Goal: Navigation & Orientation: Understand site structure

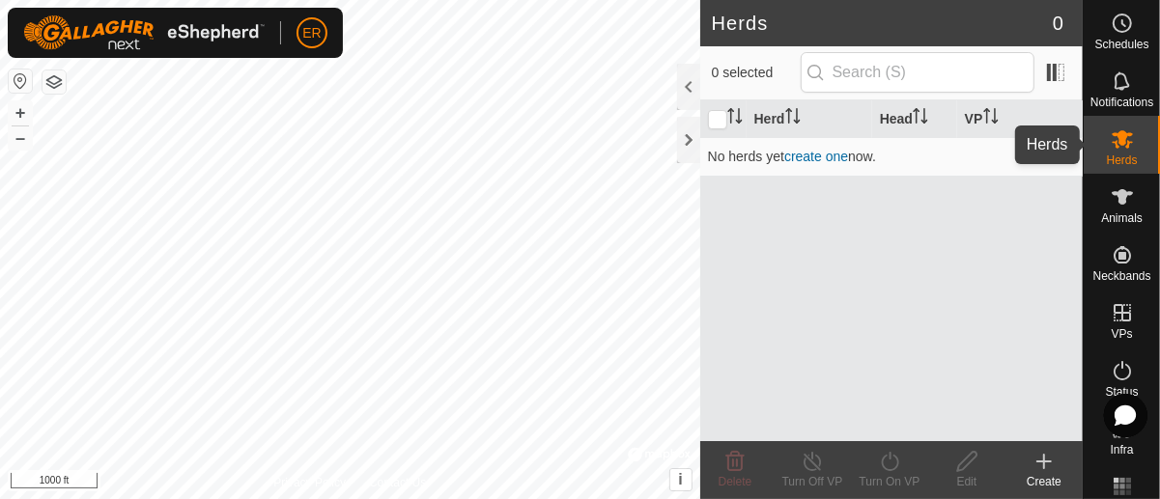
click at [1120, 152] on es-mob-svg-icon at bounding box center [1122, 139] width 35 height 31
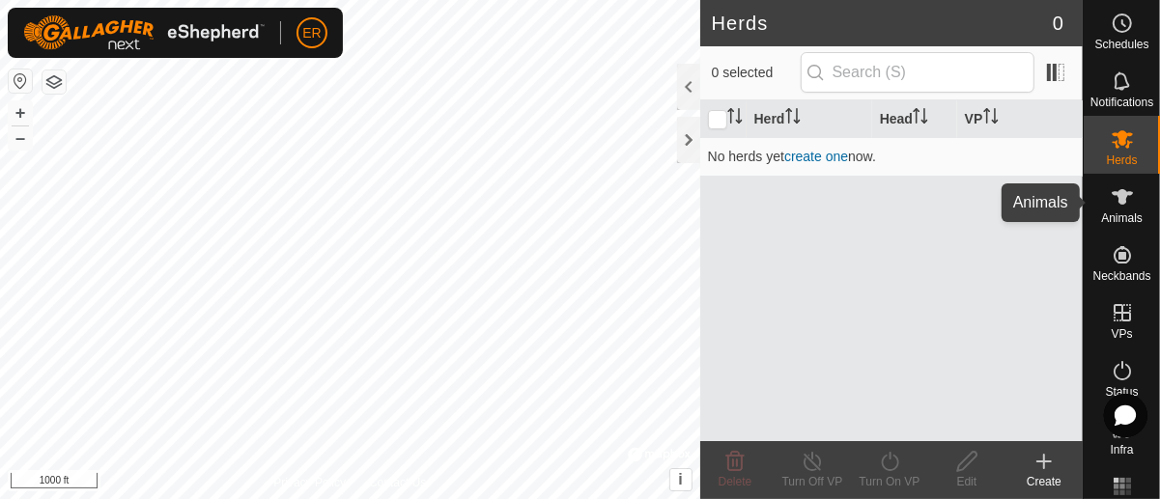
click at [1115, 200] on icon at bounding box center [1122, 196] width 21 height 15
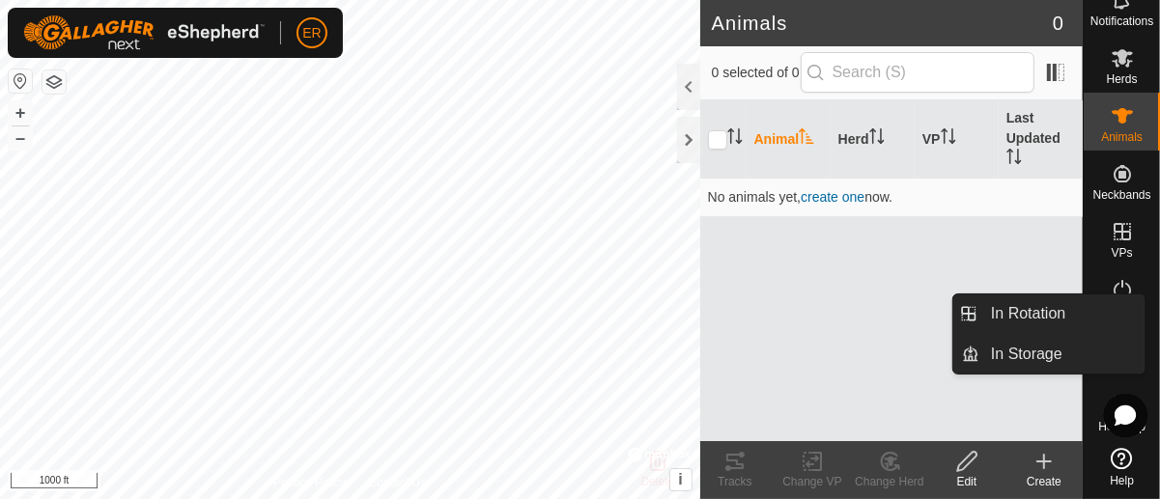
click at [1115, 223] on icon at bounding box center [1122, 231] width 17 height 17
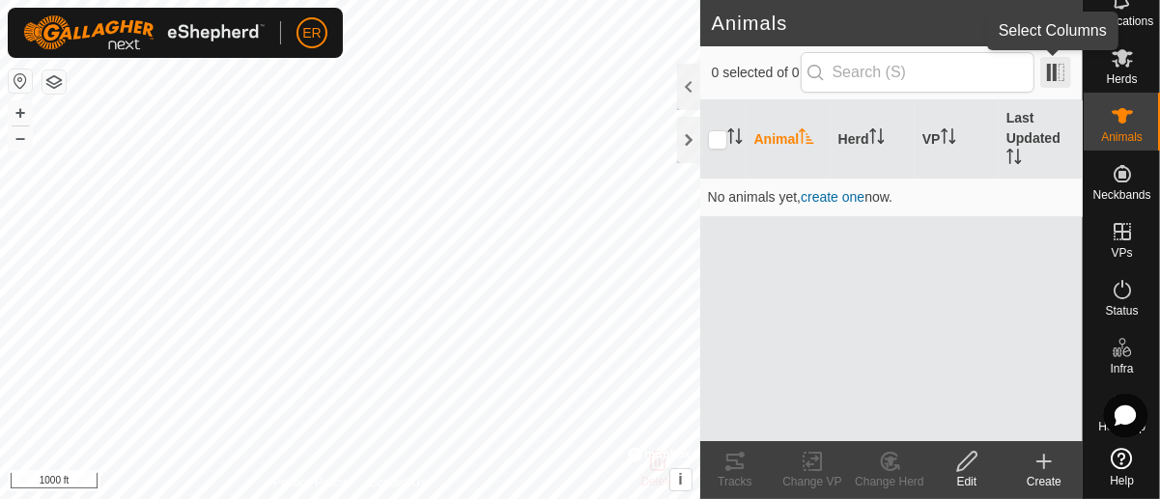
click at [1058, 71] on span at bounding box center [1055, 72] width 31 height 31
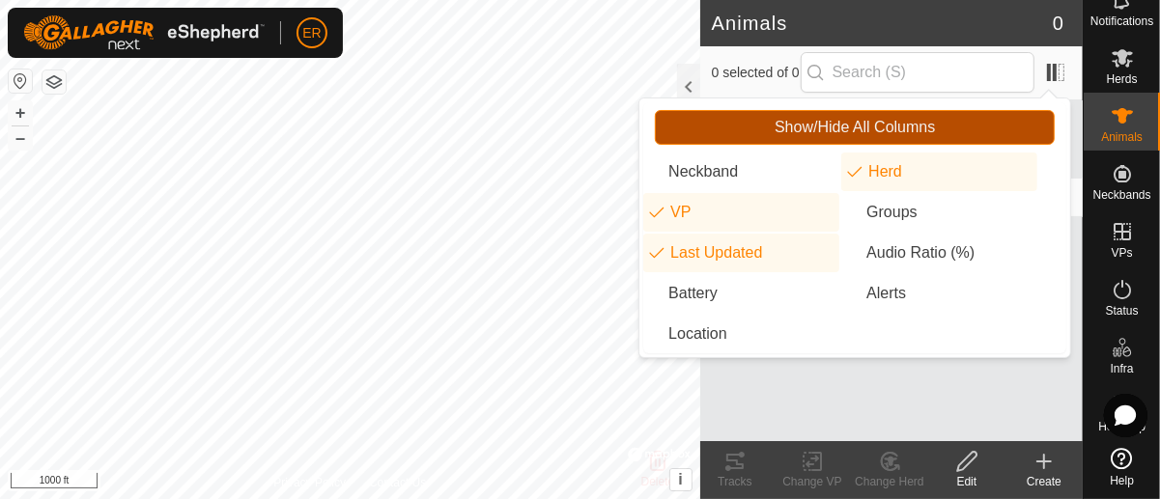
click at [908, 122] on span "Show/Hide All Columns" at bounding box center [855, 127] width 160 height 17
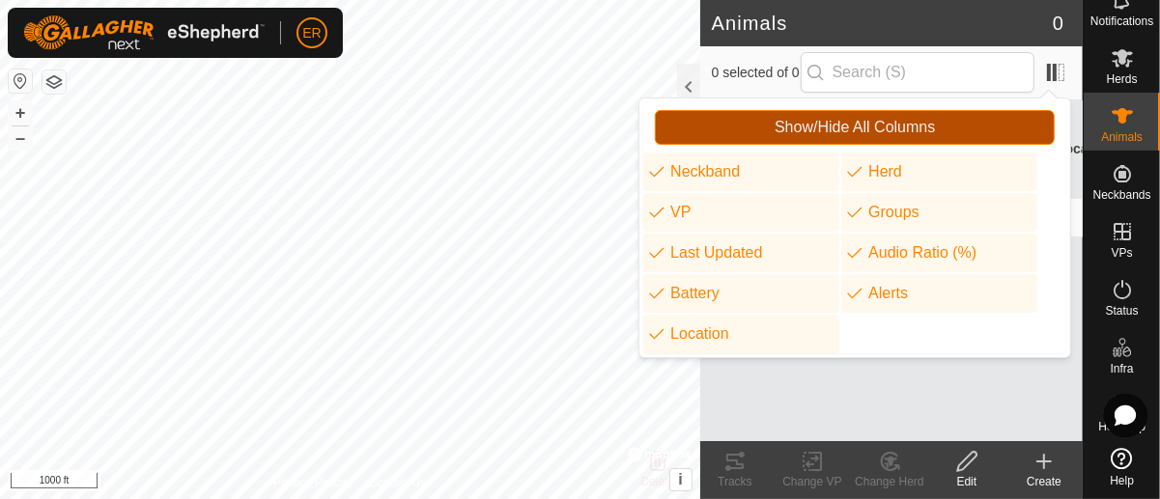
click at [908, 122] on span "Show/Hide All Columns" at bounding box center [855, 127] width 160 height 17
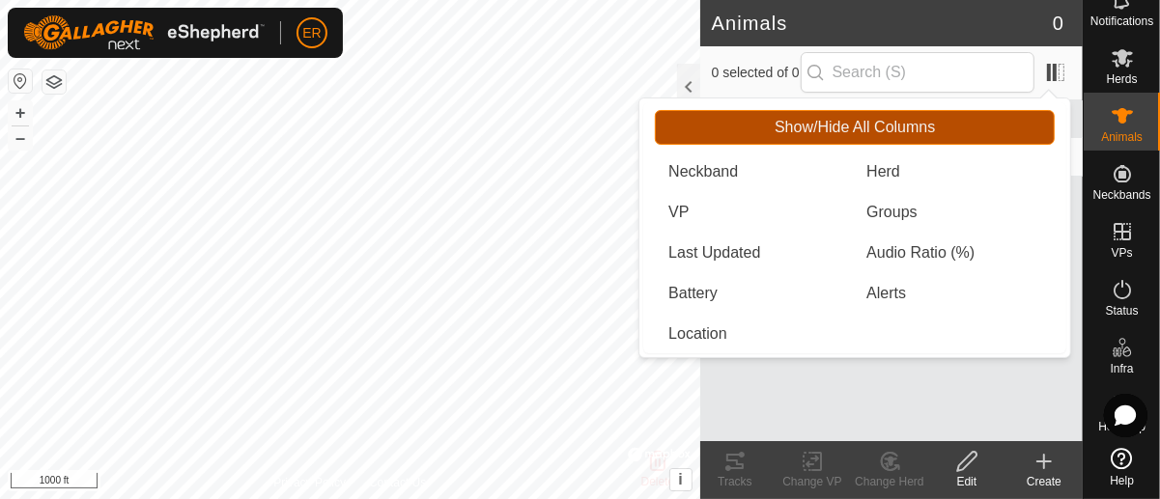
click at [925, 119] on span "Show/Hide All Columns" at bounding box center [855, 127] width 160 height 17
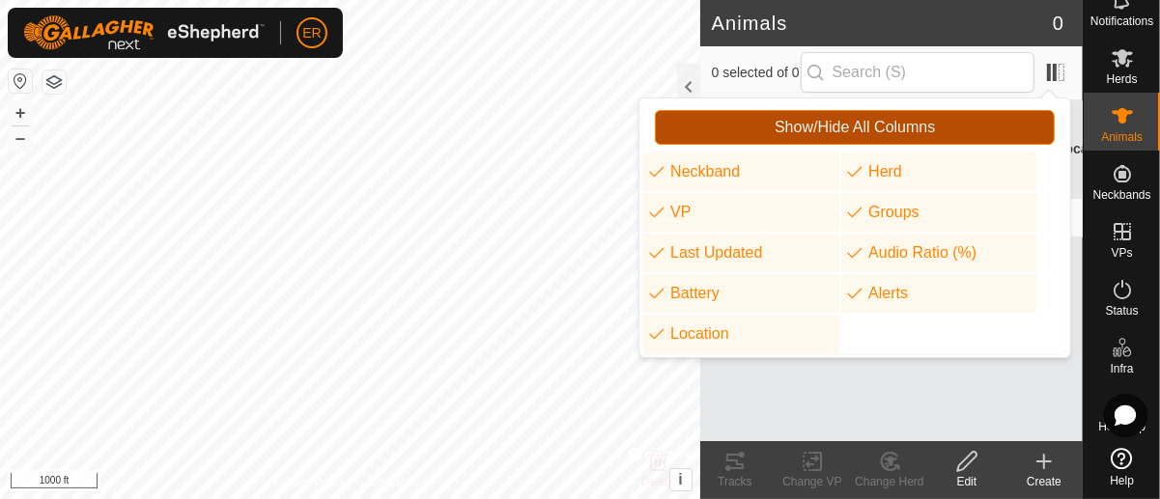
click at [925, 119] on span "Show/Hide All Columns" at bounding box center [855, 127] width 160 height 17
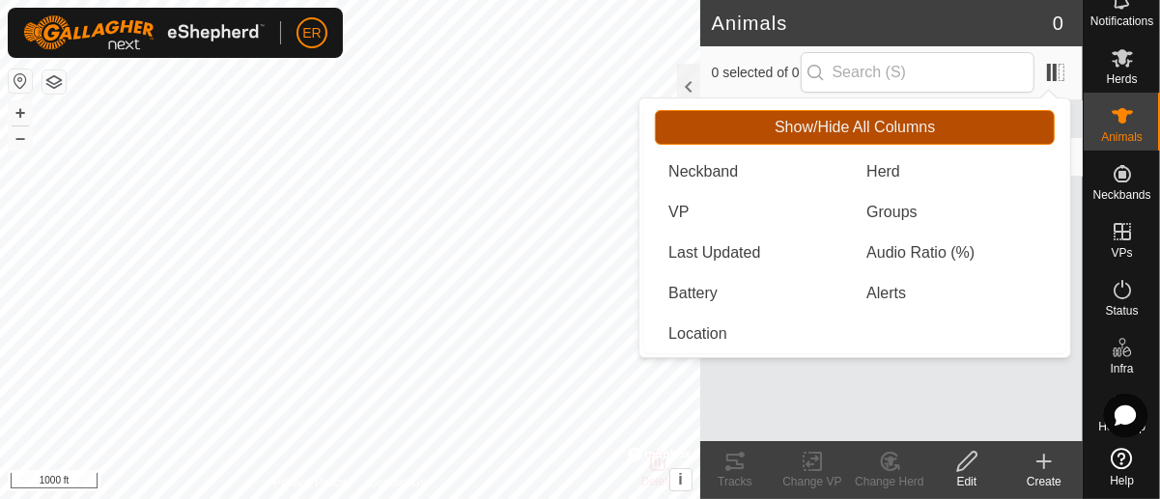
click at [925, 119] on span "Show/Hide All Columns" at bounding box center [855, 127] width 160 height 17
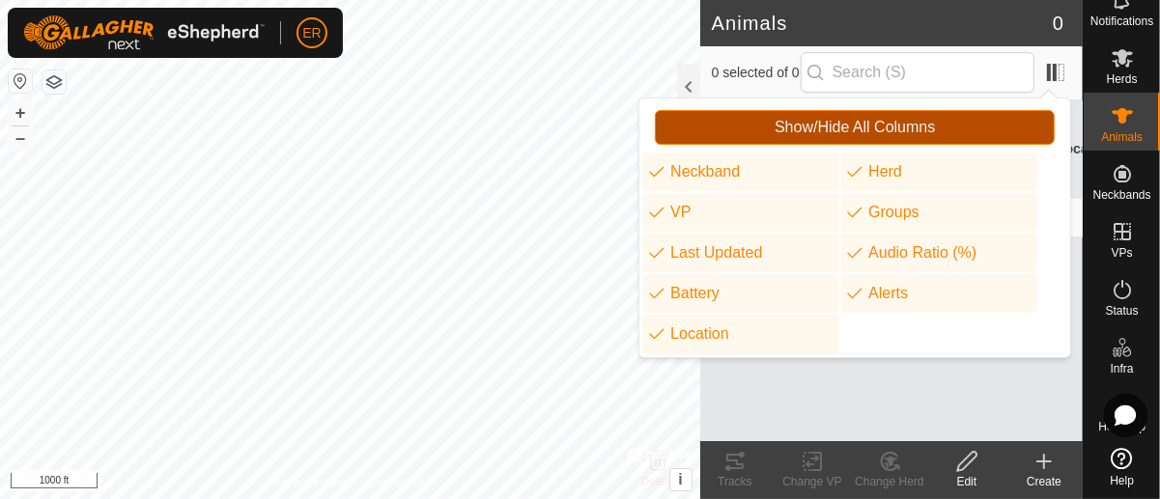
click at [926, 127] on span "Show/Hide All Columns" at bounding box center [855, 127] width 160 height 17
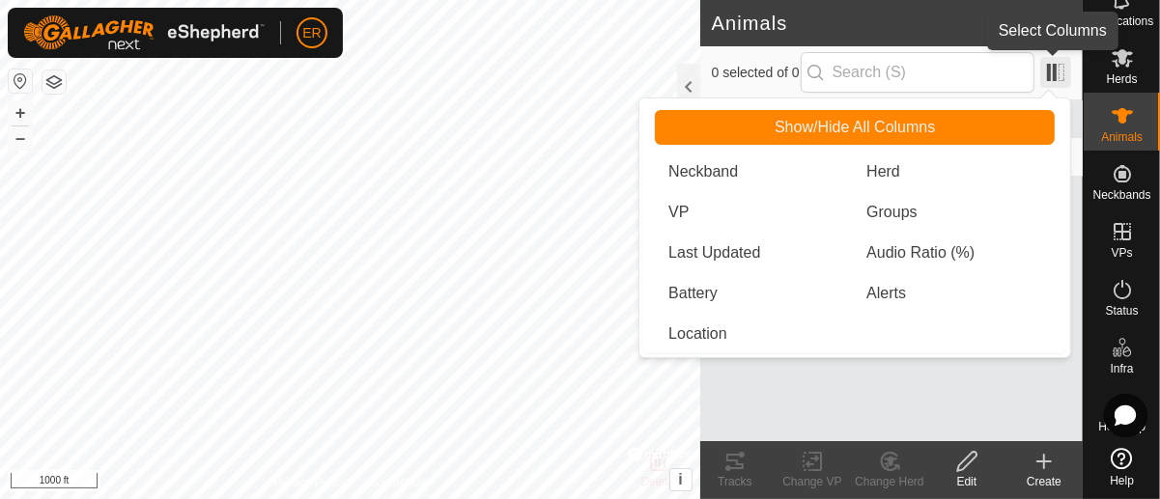
click at [1049, 71] on span at bounding box center [1055, 72] width 31 height 31
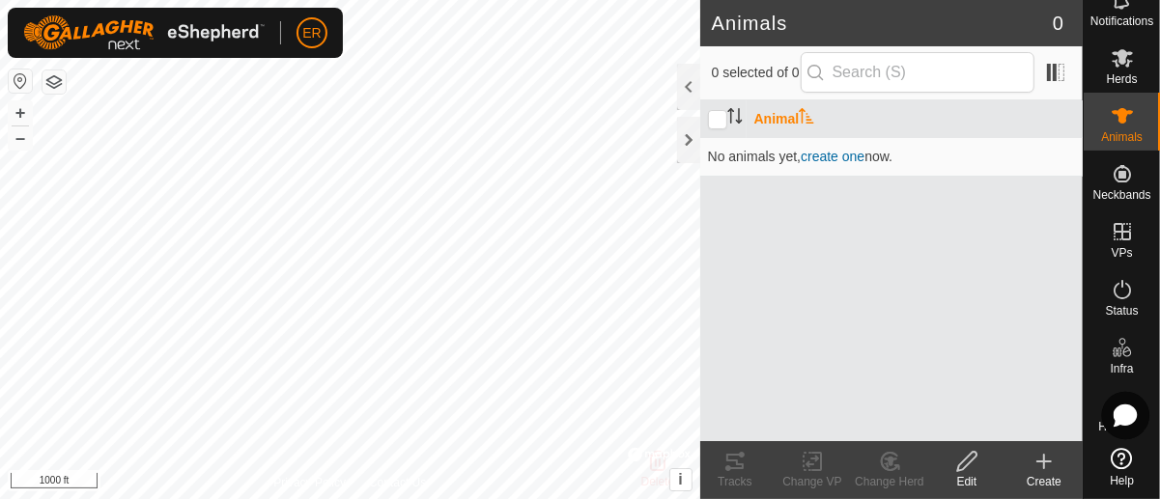
click at [1115, 396] on div at bounding box center [1125, 415] width 43 height 43
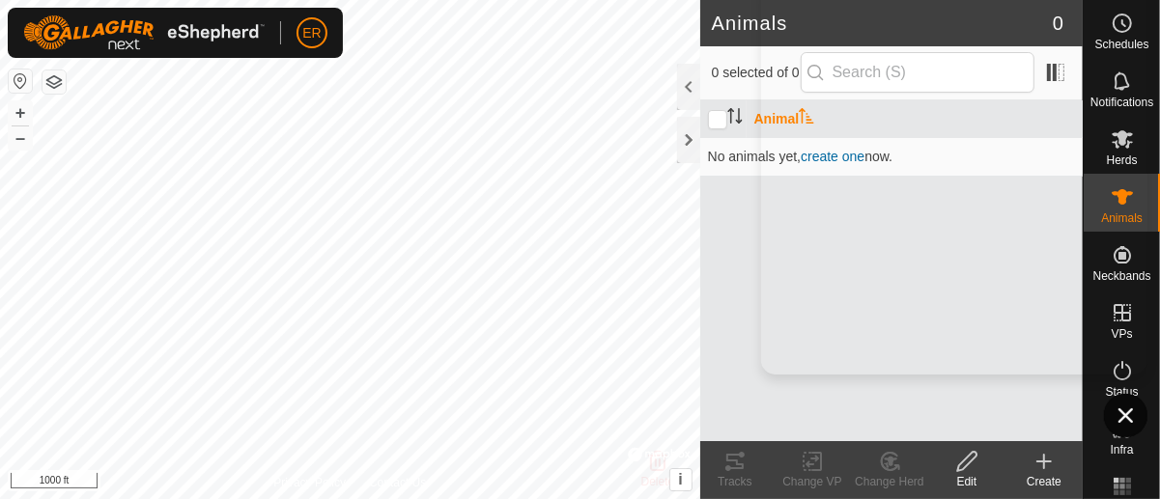
scroll to position [5, 0]
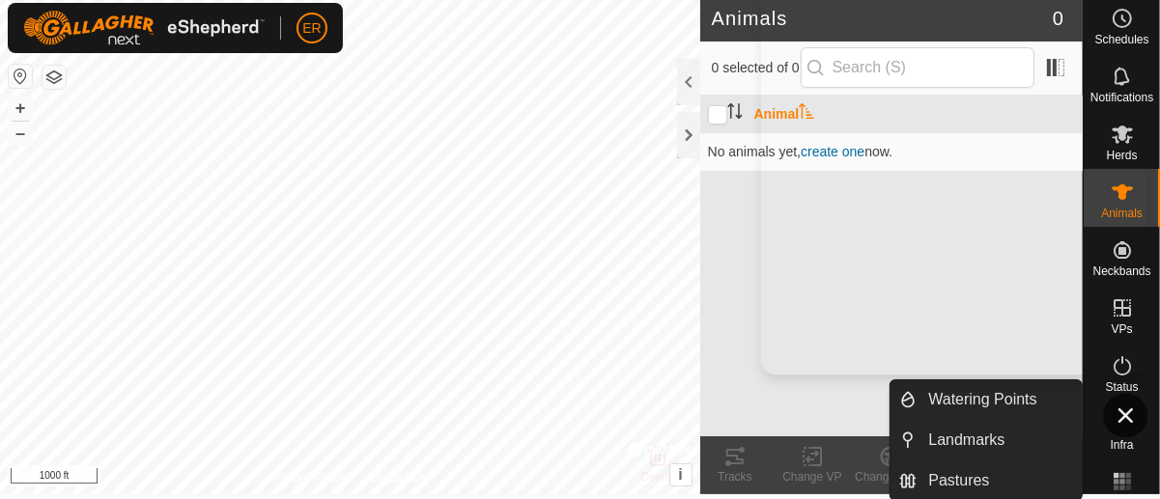
click at [1116, 443] on span "Infra" at bounding box center [1121, 445] width 23 height 12
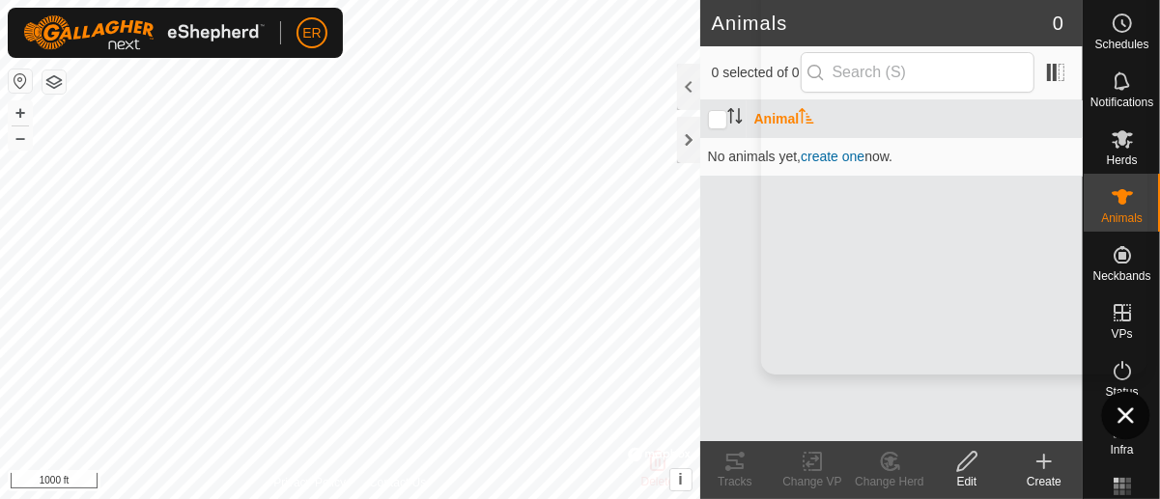
scroll to position [0, 0]
click at [0, 0] on icon at bounding box center [0, 0] width 0 height 0
click at [689, 139] on div at bounding box center [688, 140] width 23 height 46
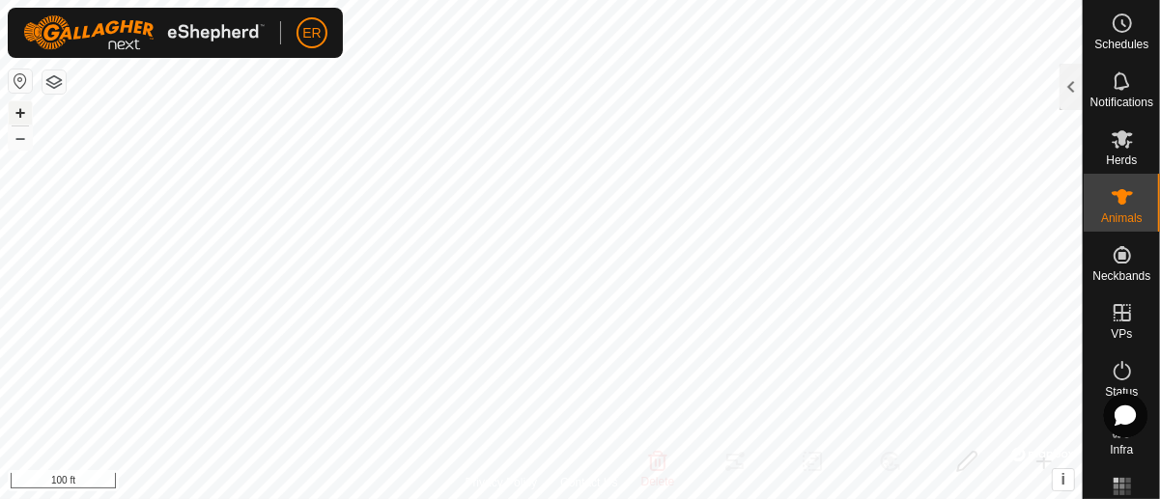
click at [17, 109] on button "+" at bounding box center [20, 112] width 23 height 23
click at [51, 83] on button "button" at bounding box center [53, 82] width 23 height 23
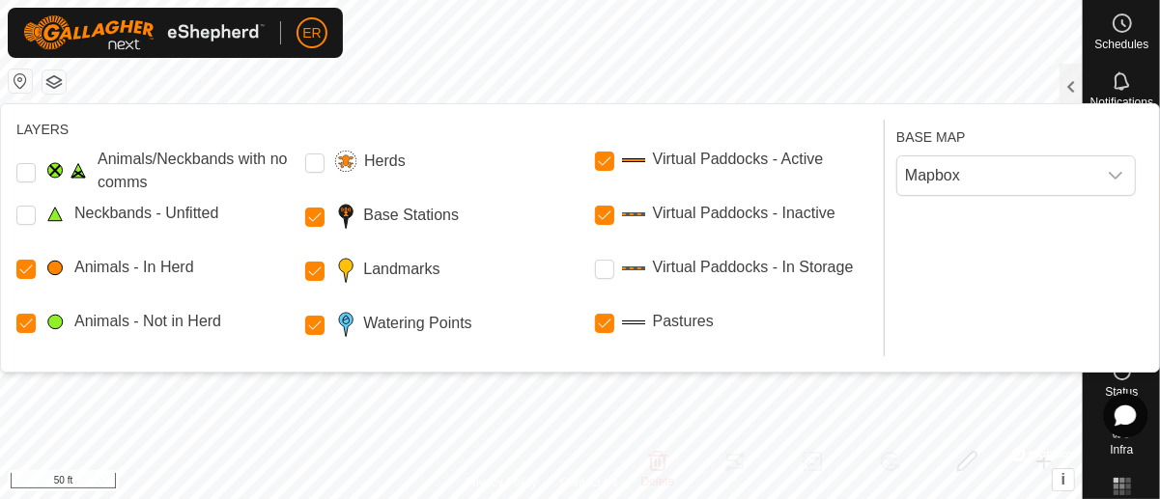
click at [51, 83] on button "button" at bounding box center [53, 82] width 23 height 23
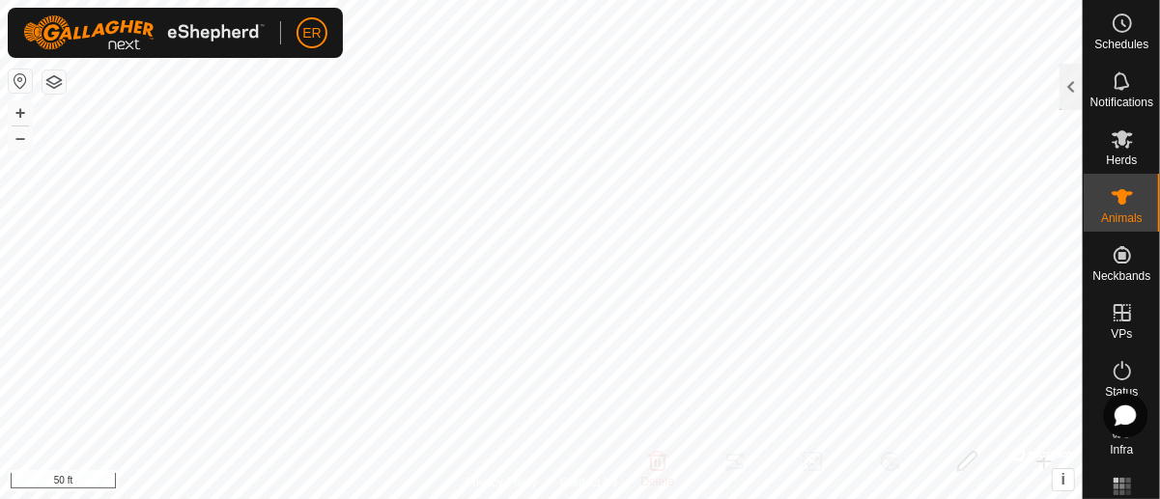
click at [26, 83] on button "button" at bounding box center [20, 81] width 23 height 23
click at [16, 115] on button "+" at bounding box center [20, 112] width 23 height 23
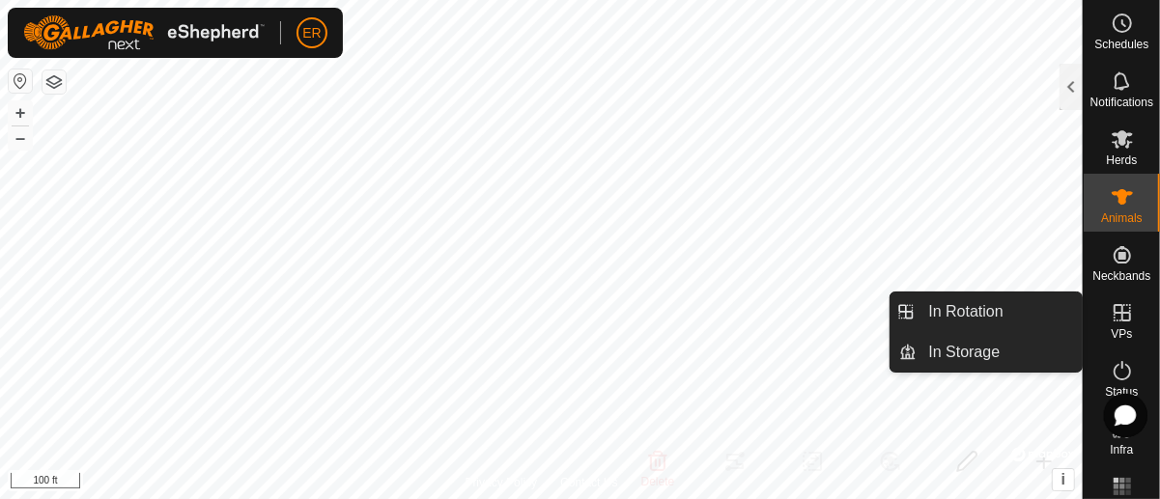
click at [1116, 321] on icon at bounding box center [1122, 312] width 17 height 17
click at [962, 314] on link "In Rotation" at bounding box center [999, 312] width 165 height 39
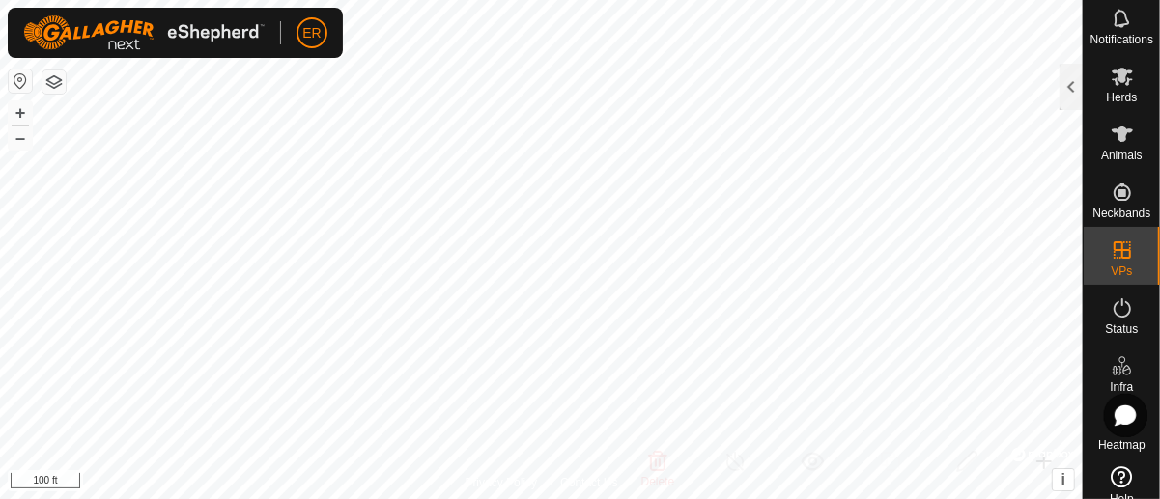
scroll to position [95, 0]
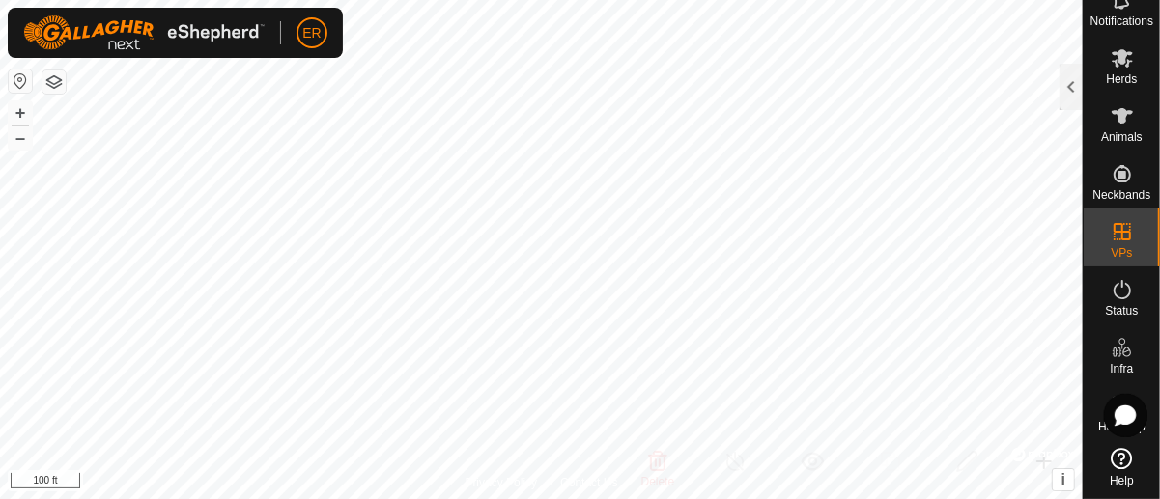
click at [1116, 451] on icon at bounding box center [1122, 458] width 21 height 21
click at [1051, 454] on div at bounding box center [1042, 454] width 63 height 19
click at [1063, 489] on button "i" at bounding box center [1063, 479] width 21 height 21
click at [1063, 482] on span "›" at bounding box center [1062, 479] width 5 height 16
click at [1017, 454] on div at bounding box center [1042, 454] width 63 height 19
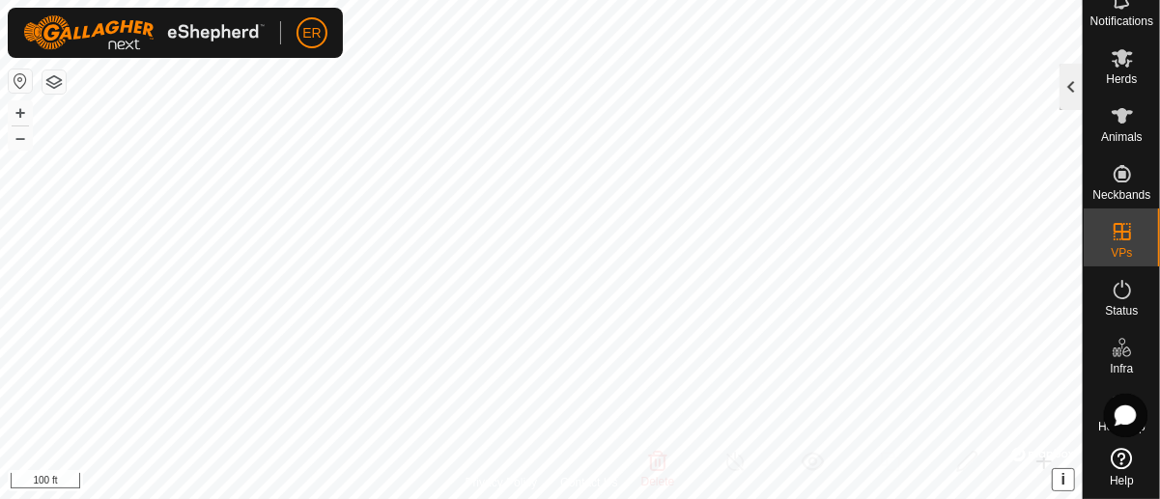
click at [1071, 89] on div at bounding box center [1071, 87] width 23 height 46
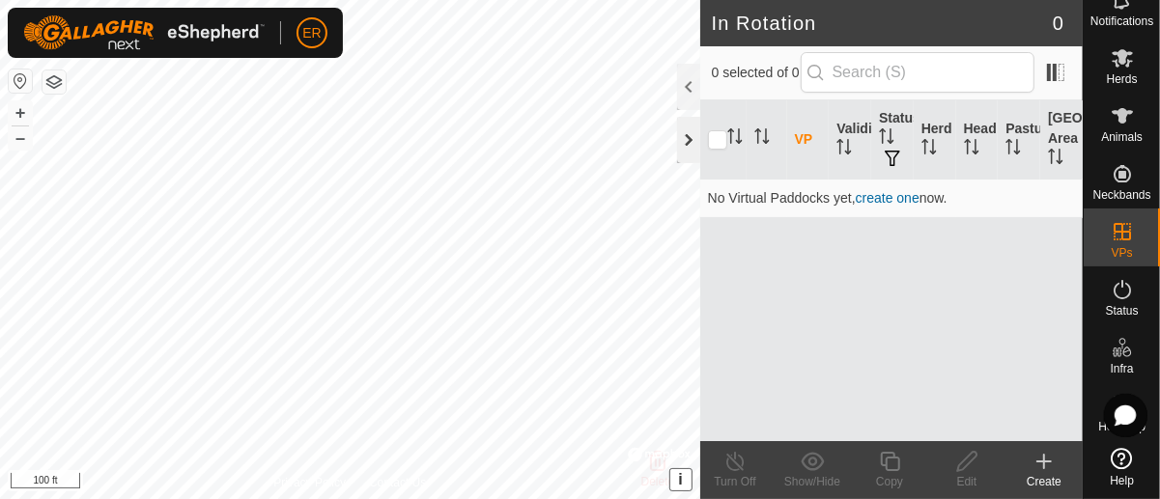
click at [687, 135] on div at bounding box center [688, 140] width 23 height 46
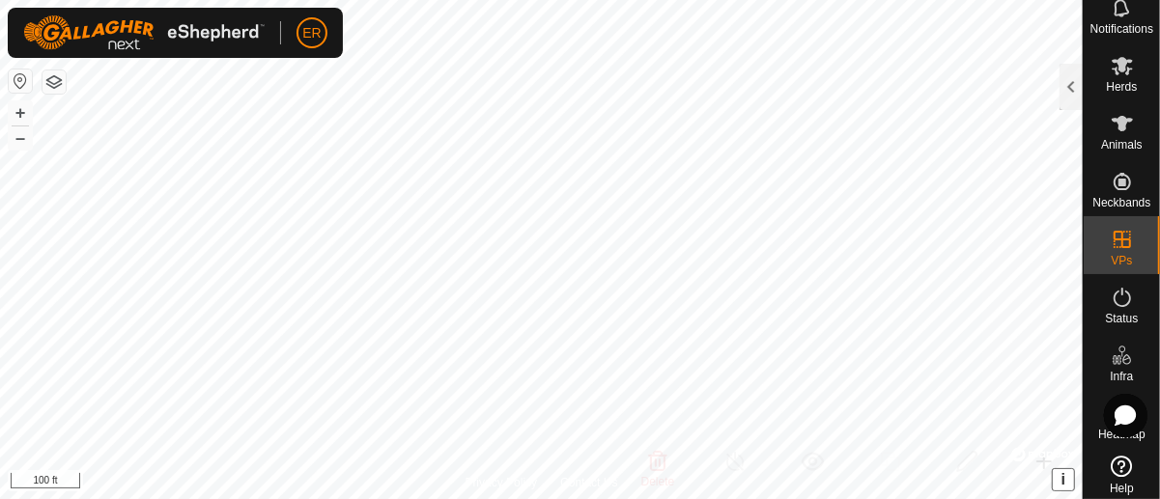
scroll to position [0, 0]
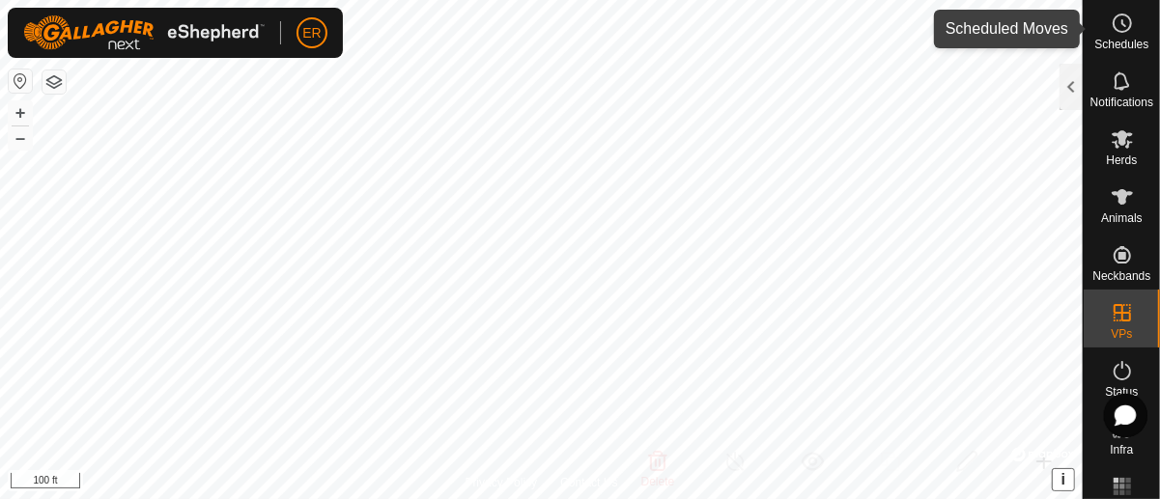
click at [1111, 24] on icon at bounding box center [1122, 23] width 23 height 23
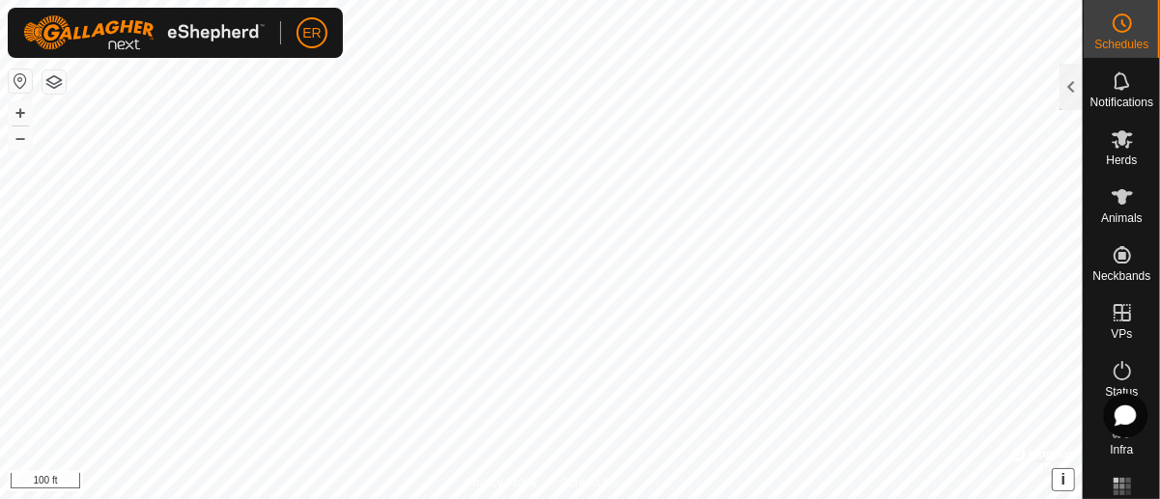
click at [1111, 24] on icon at bounding box center [1122, 23] width 23 height 23
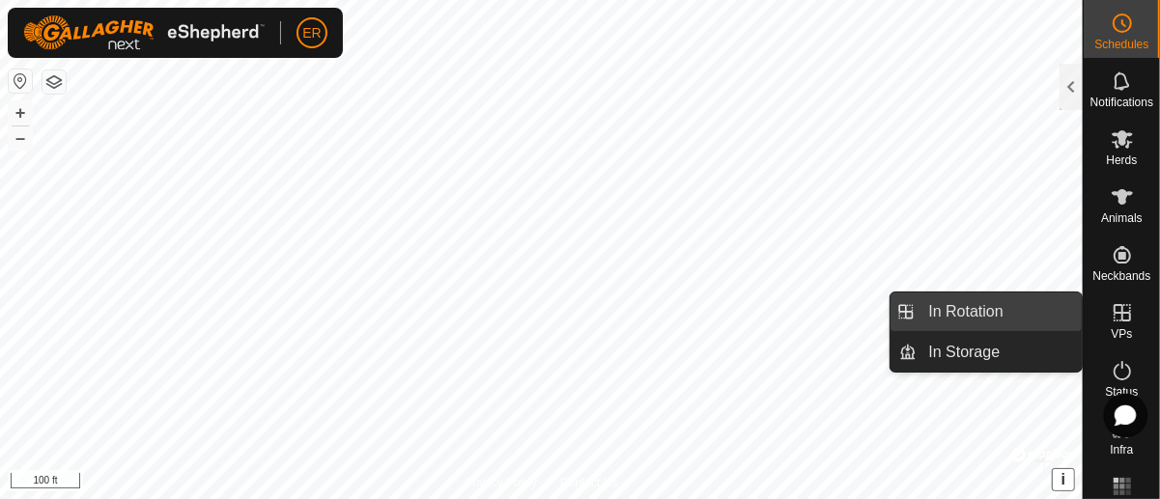
click at [967, 309] on link "In Rotation" at bounding box center [999, 312] width 165 height 39
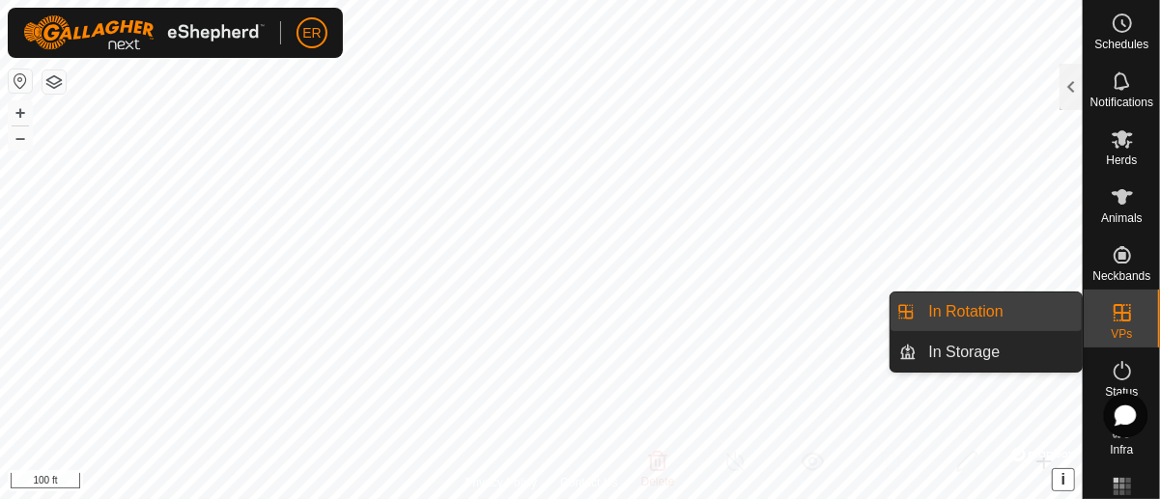
click at [968, 309] on link "In Rotation" at bounding box center [999, 312] width 165 height 39
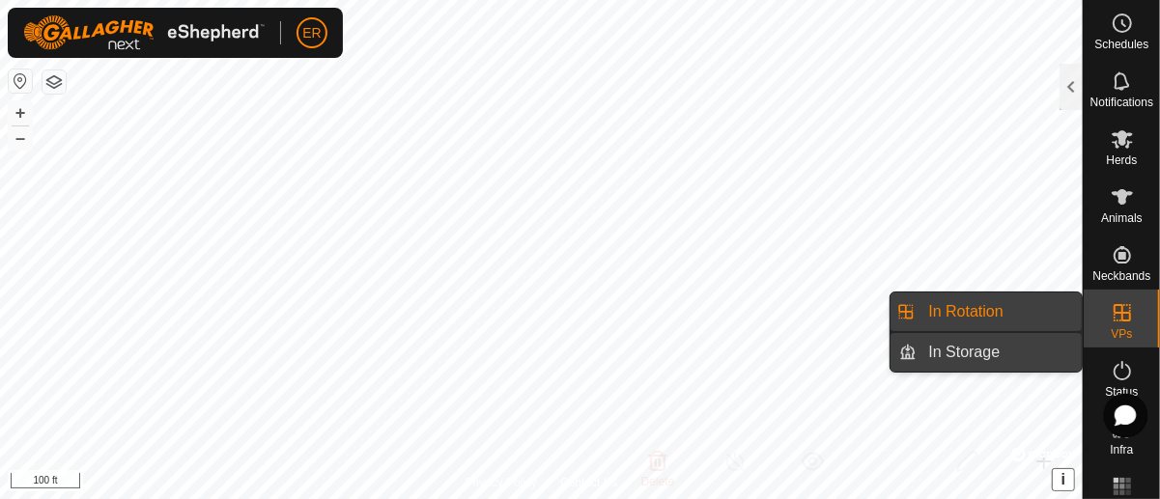
click at [969, 355] on link "In Storage" at bounding box center [999, 352] width 165 height 39
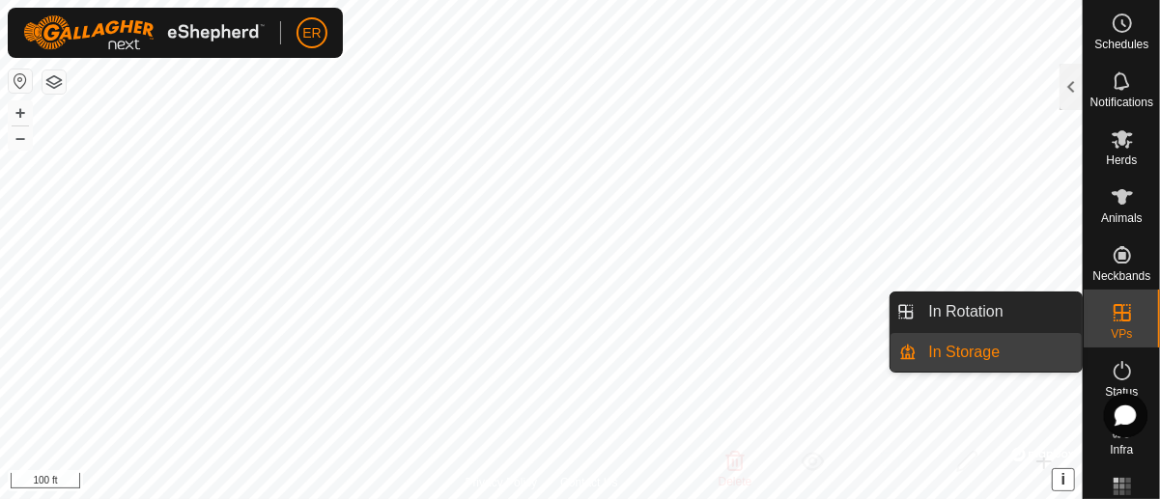
click at [969, 355] on link "In Storage" at bounding box center [999, 352] width 165 height 39
click at [1122, 314] on icon at bounding box center [1122, 312] width 17 height 17
click at [1112, 311] on icon at bounding box center [1122, 312] width 23 height 23
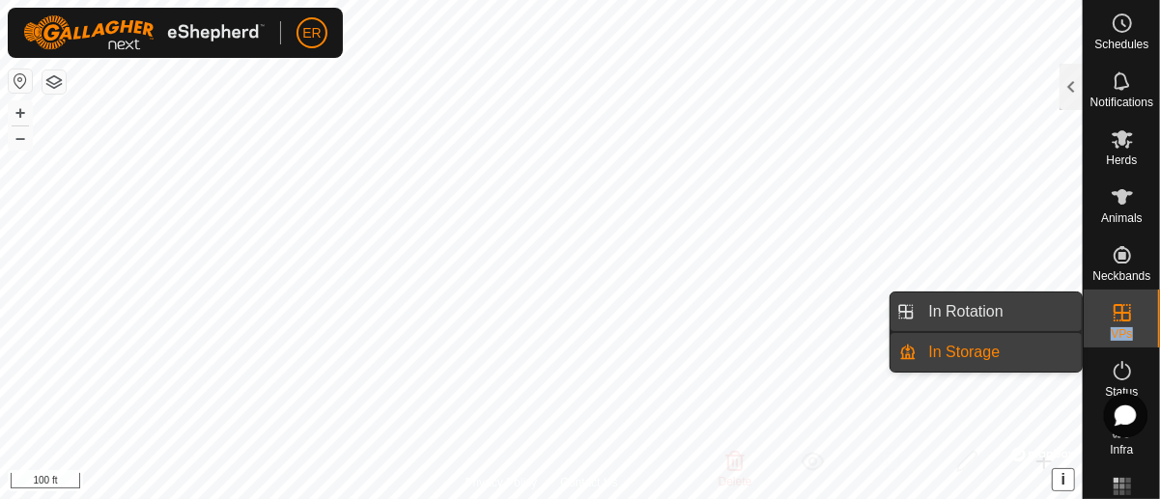
click at [1029, 314] on link "In Rotation" at bounding box center [999, 312] width 165 height 39
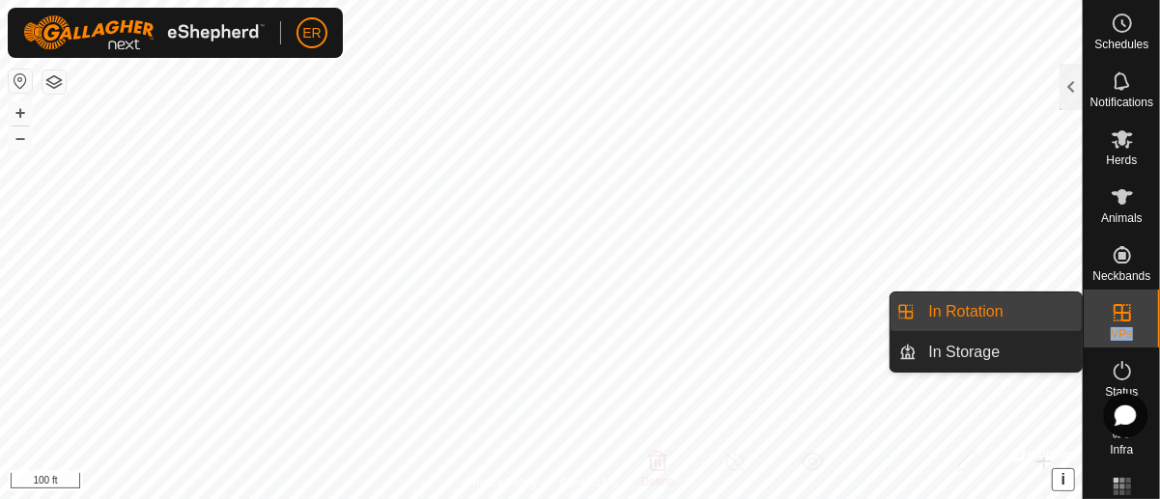
click at [1029, 314] on link "In Rotation" at bounding box center [999, 312] width 165 height 39
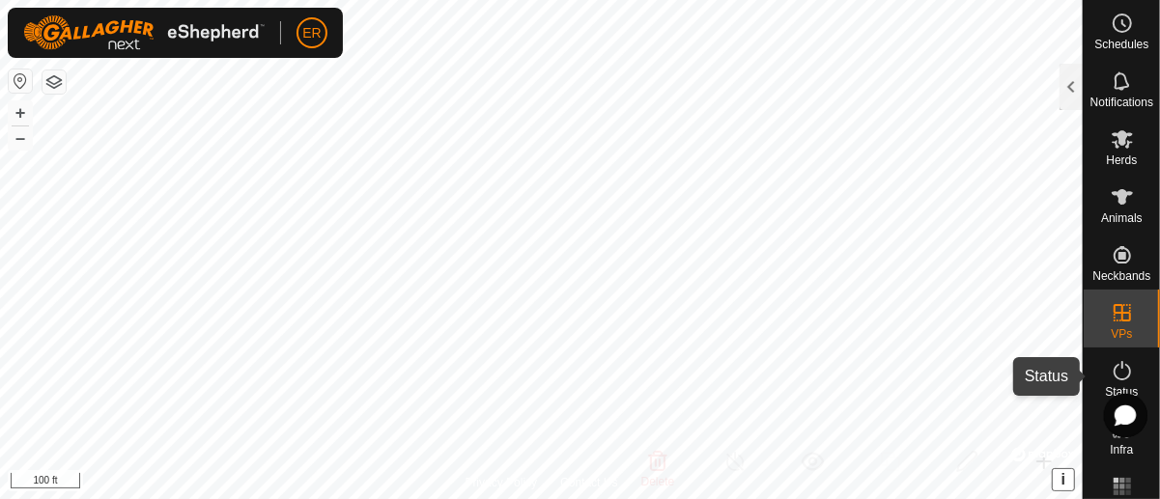
click at [1114, 375] on icon at bounding box center [1122, 370] width 23 height 23
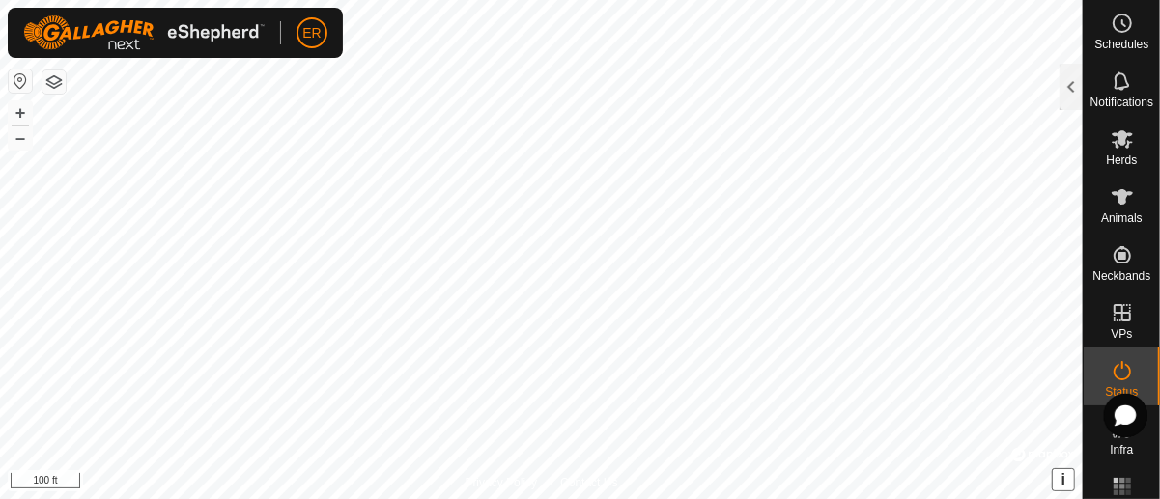
scroll to position [5, 0]
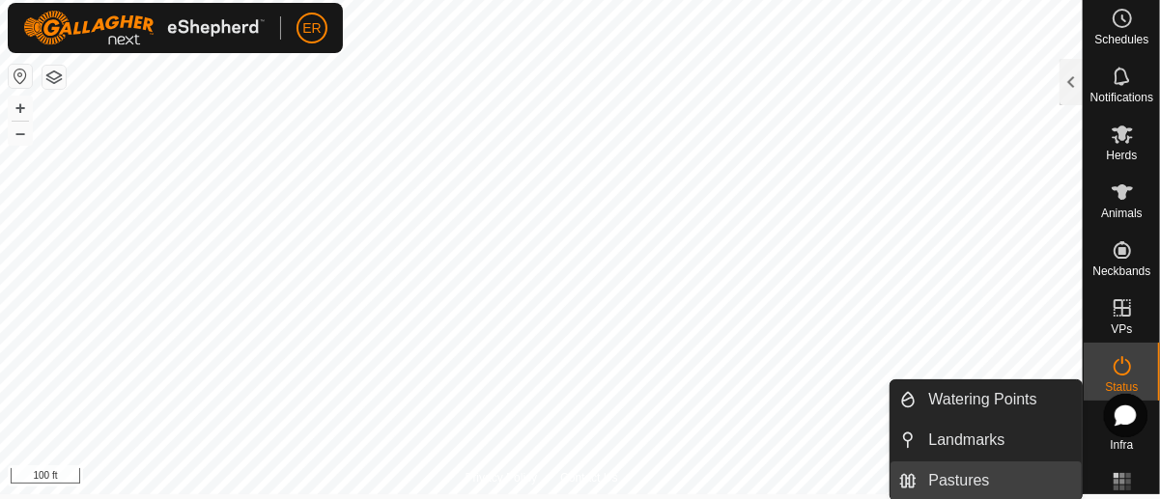
click at [976, 480] on link "Pastures" at bounding box center [999, 481] width 165 height 39
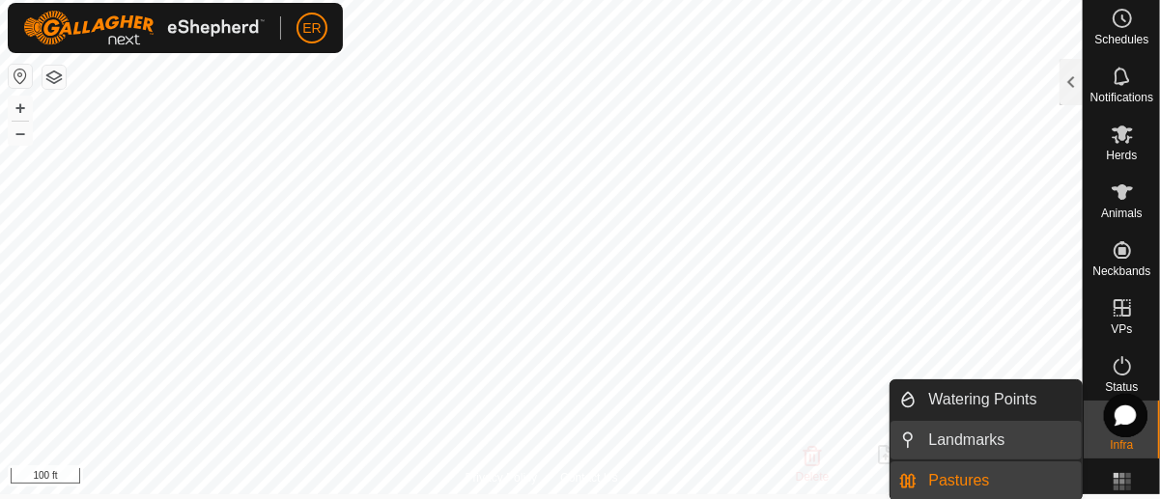
drag, startPoint x: 976, startPoint y: 439, endPoint x: 990, endPoint y: 438, distance: 13.7
click at [990, 438] on link "Landmarks" at bounding box center [999, 440] width 165 height 39
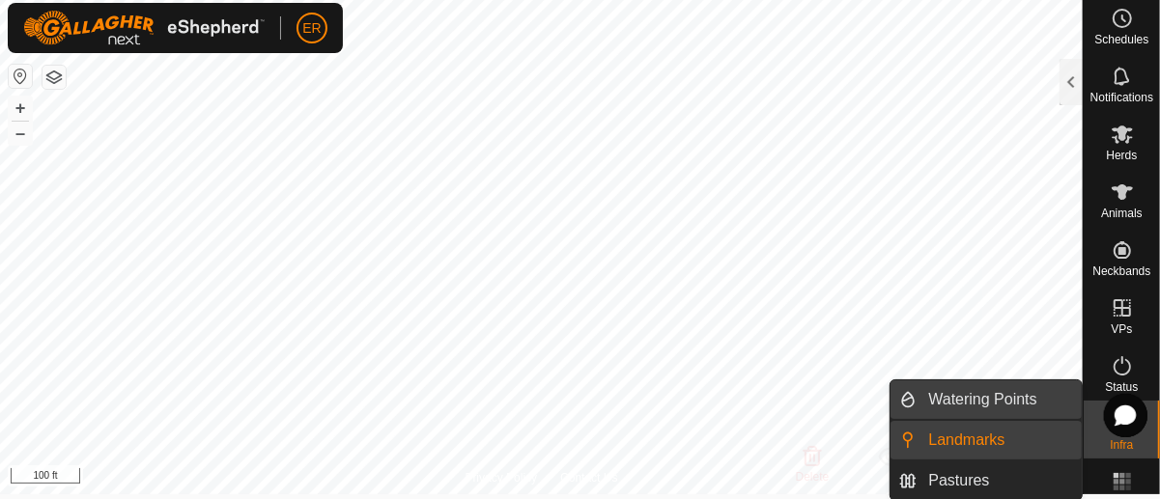
click at [972, 401] on link "Watering Points" at bounding box center [999, 400] width 165 height 39
